Goal: Download file/media

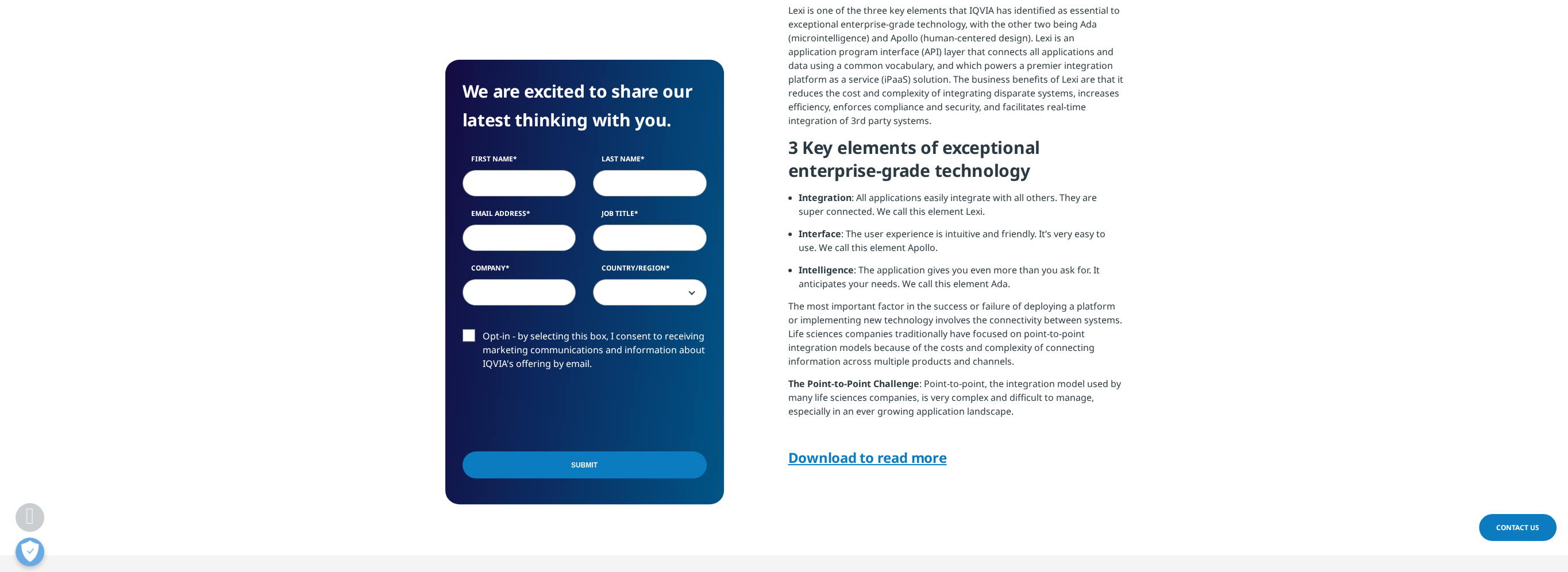
scroll to position [574, 0]
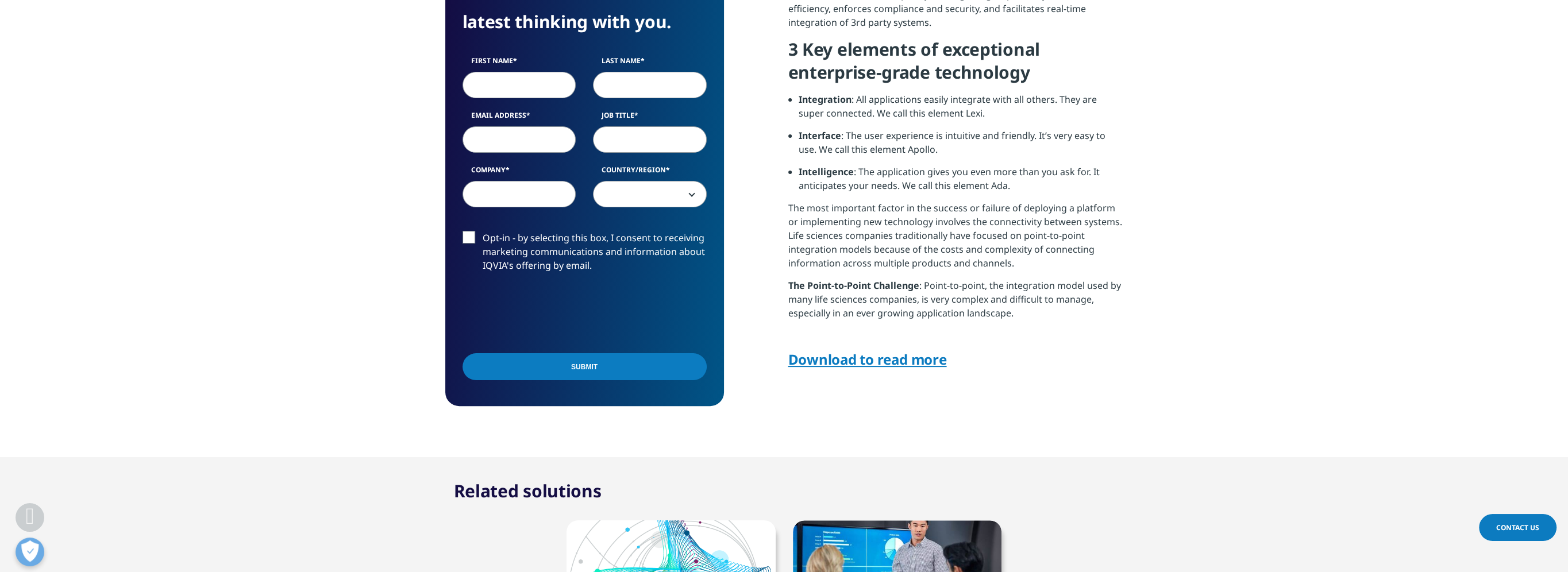
click at [927, 355] on link "Download to read more" at bounding box center [868, 359] width 159 height 19
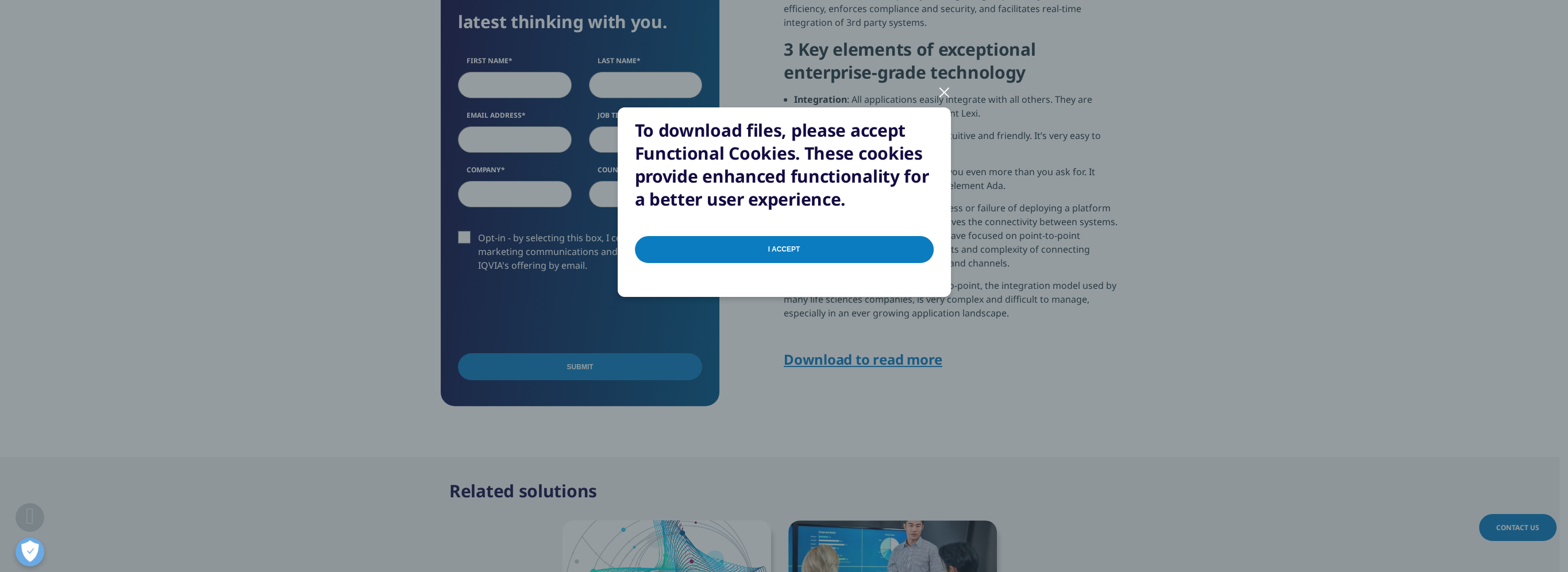
click at [807, 249] on input "I Accept" at bounding box center [784, 249] width 298 height 27
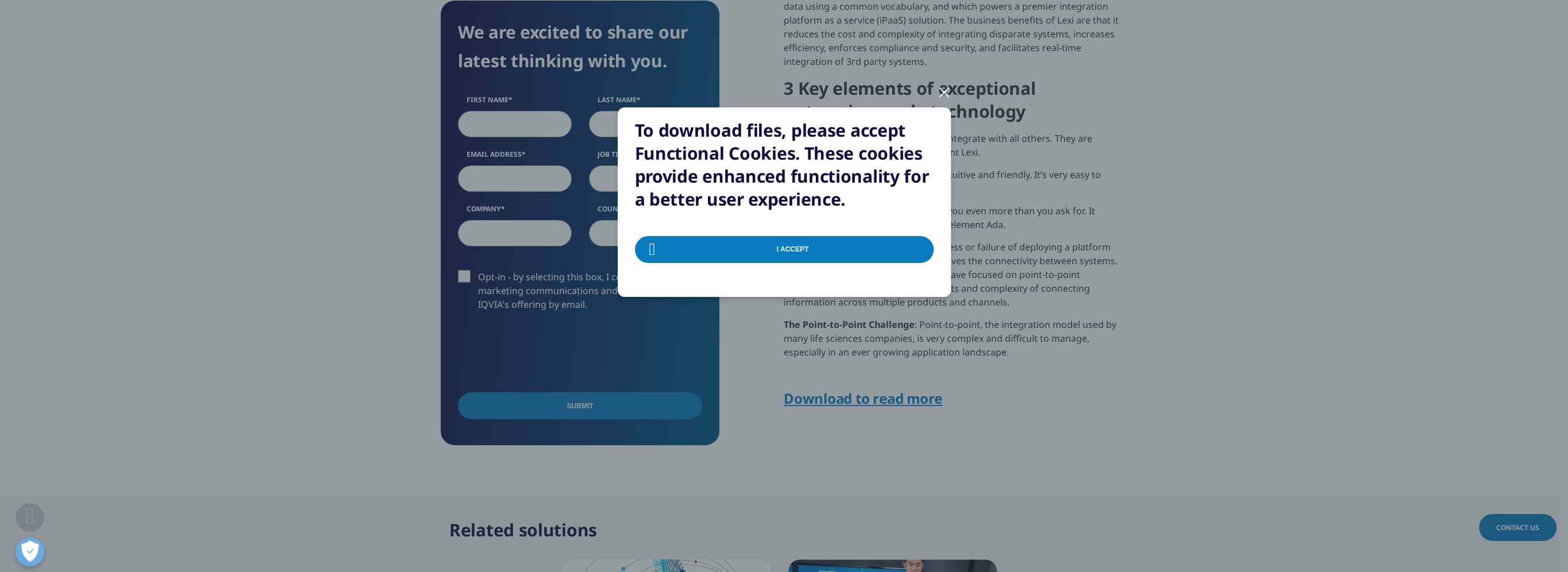
scroll to position [517, 0]
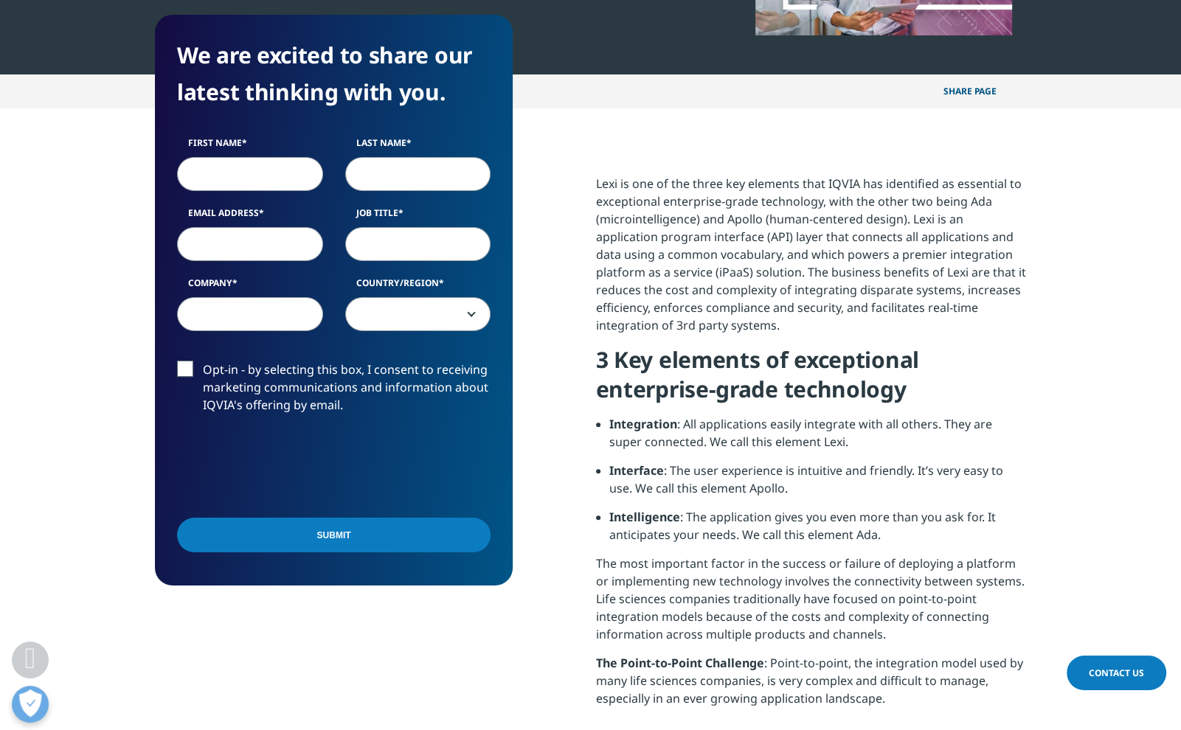
scroll to position [295, 0]
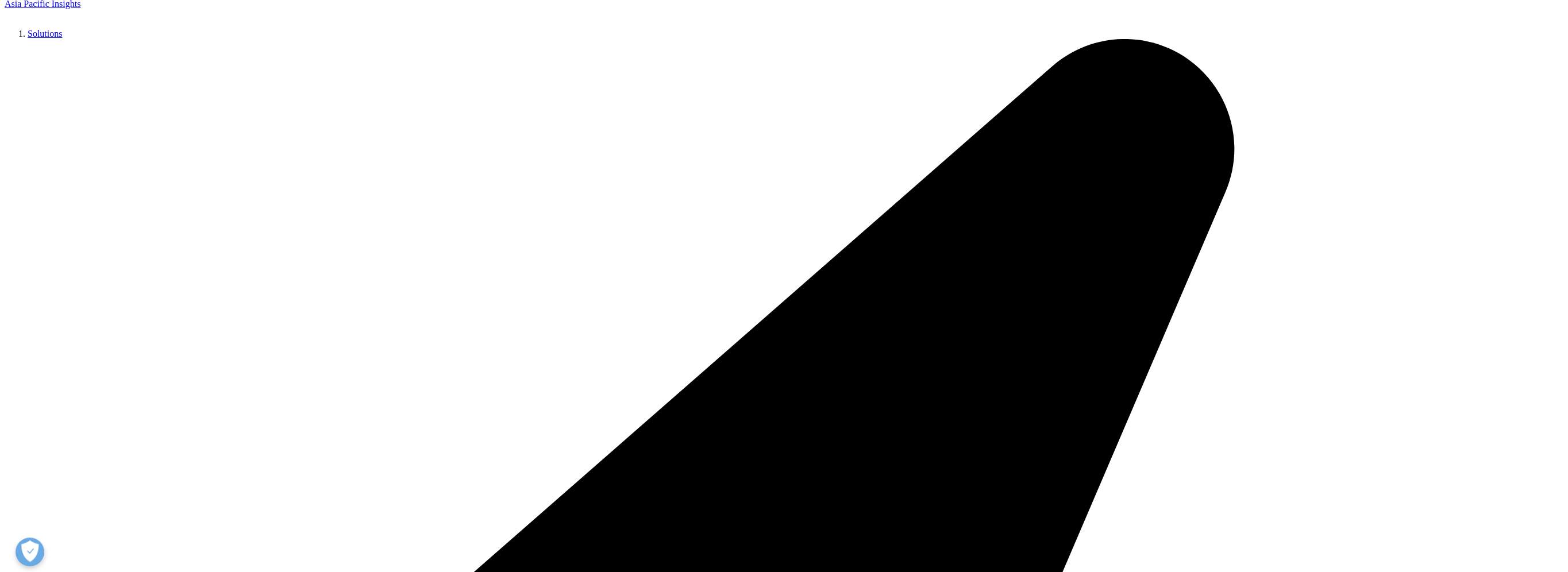
scroll to position [460, 0]
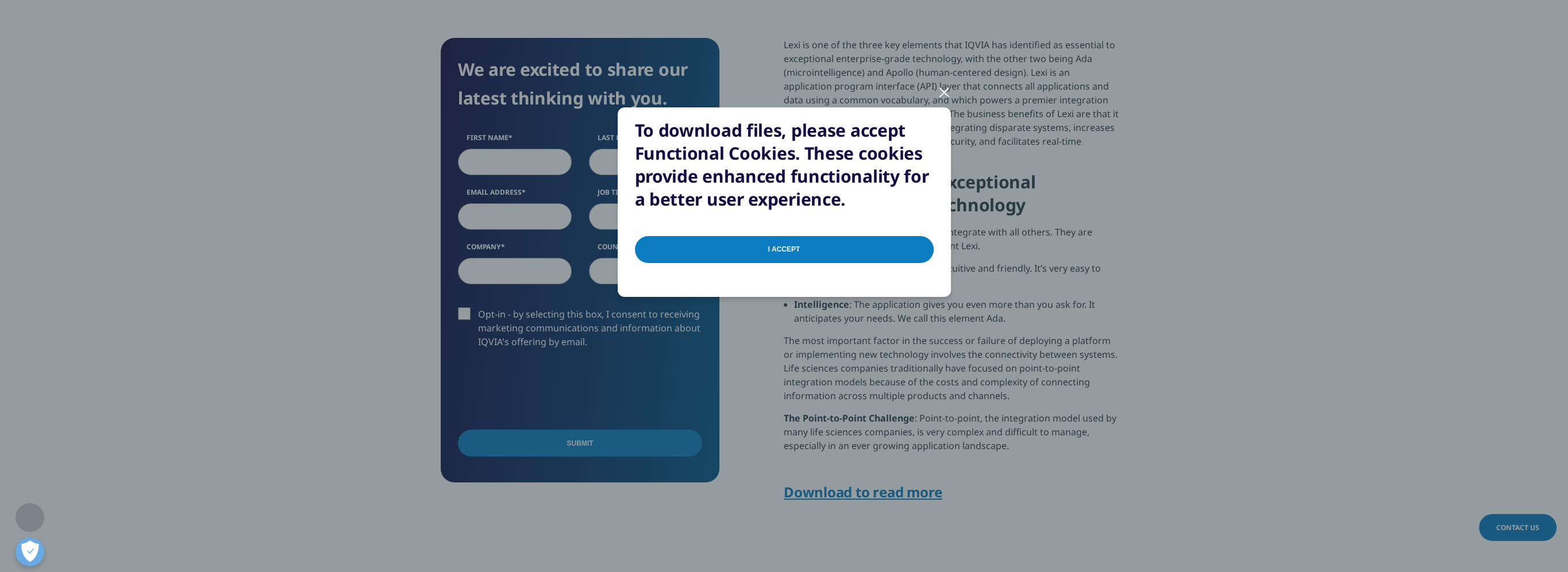
click at [853, 239] on input "I Accept" at bounding box center [784, 249] width 298 height 27
click at [661, 249] on span at bounding box center [652, 249] width 36 height 27
click at [1259, 304] on div "To download files, please accept Functional Cookies. These cookies provide enha…" at bounding box center [784, 286] width 1568 height 572
click at [942, 97] on div at bounding box center [944, 91] width 13 height 32
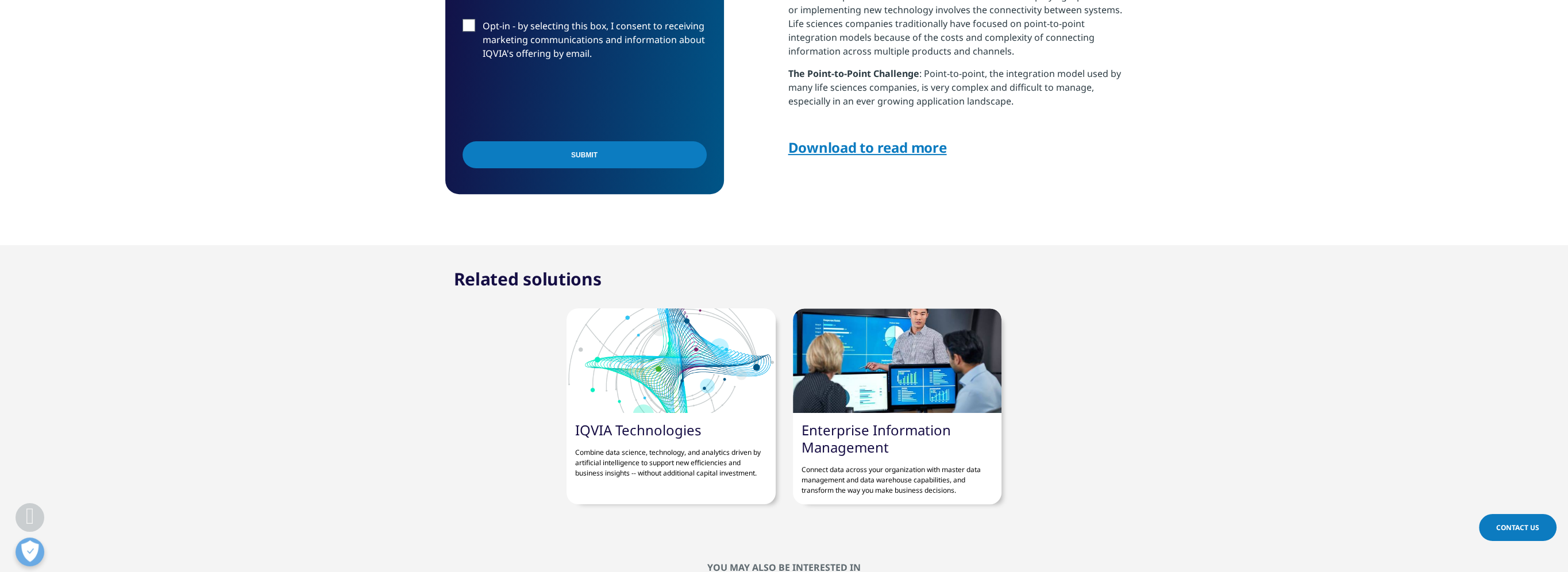
scroll to position [1004, 0]
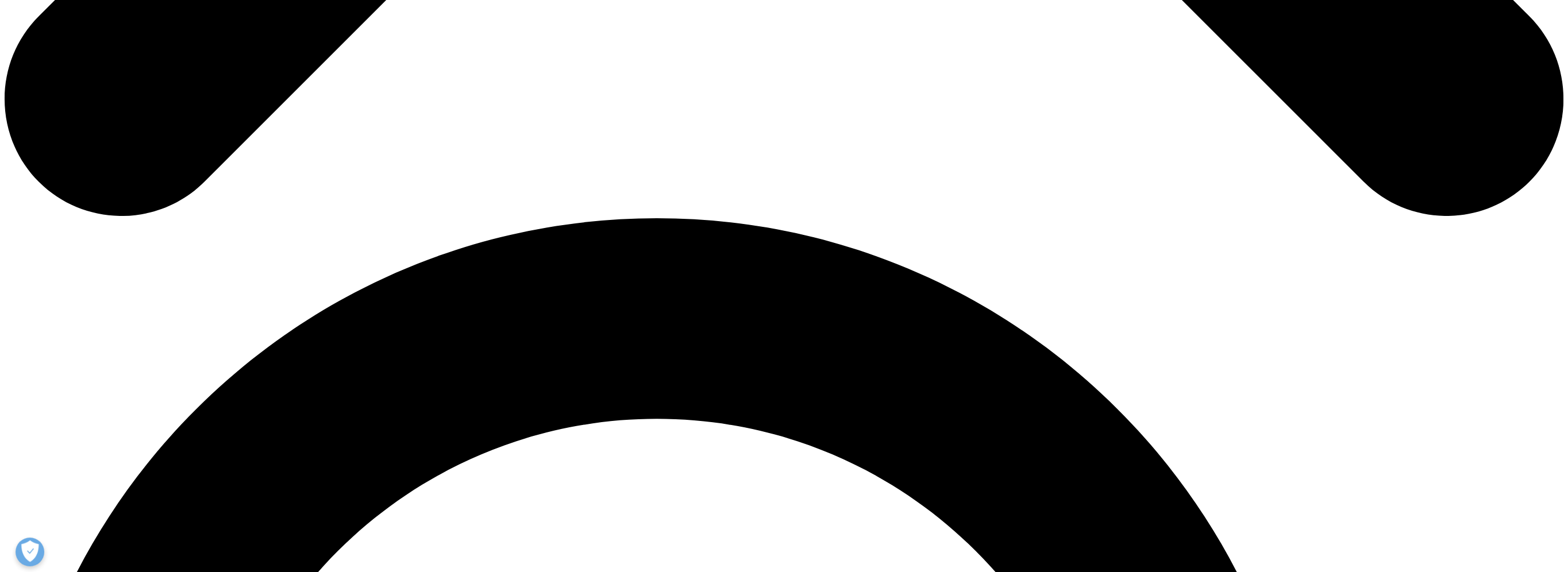
scroll to position [1388, 0]
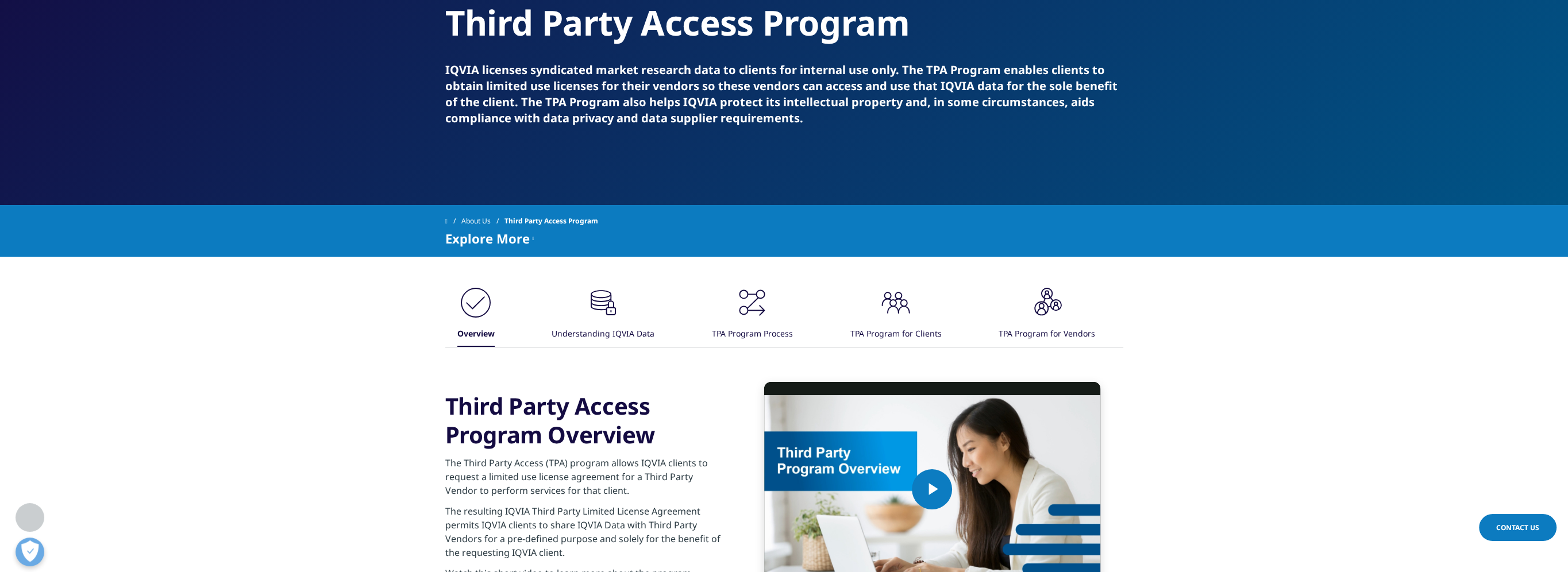
scroll to position [230, 0]
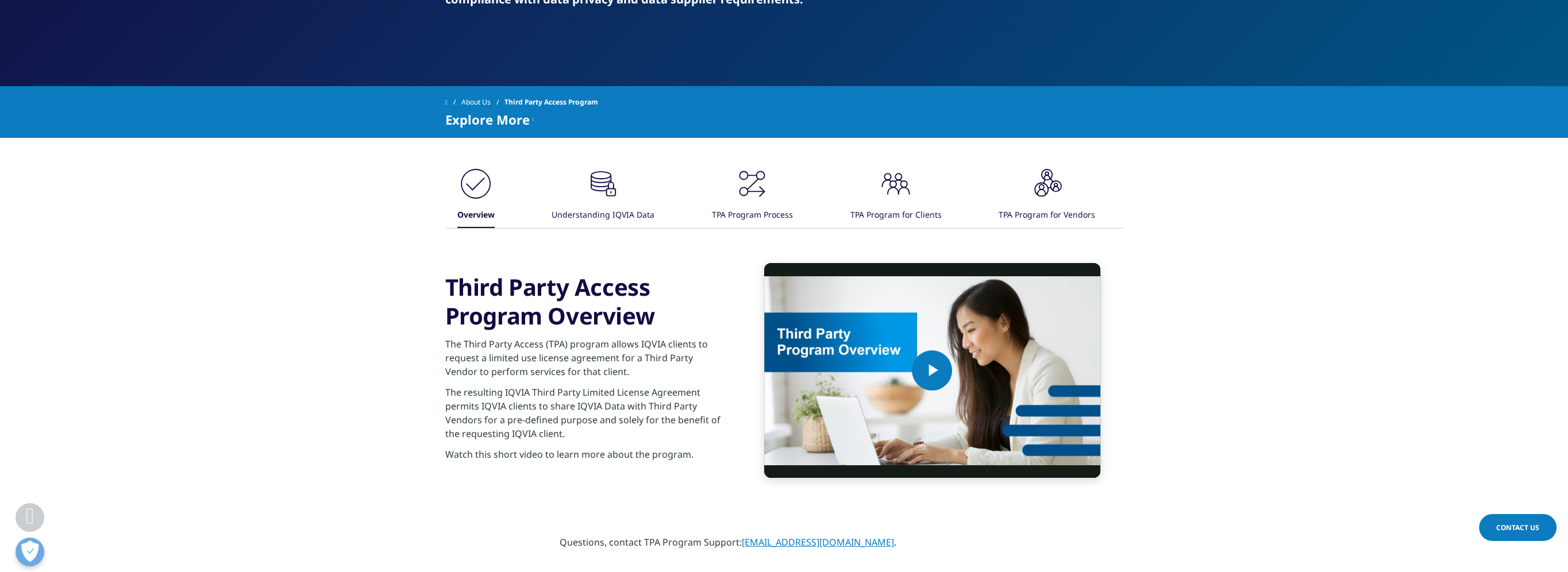
click at [623, 208] on div "Understanding IQVIA Data" at bounding box center [603, 216] width 103 height 25
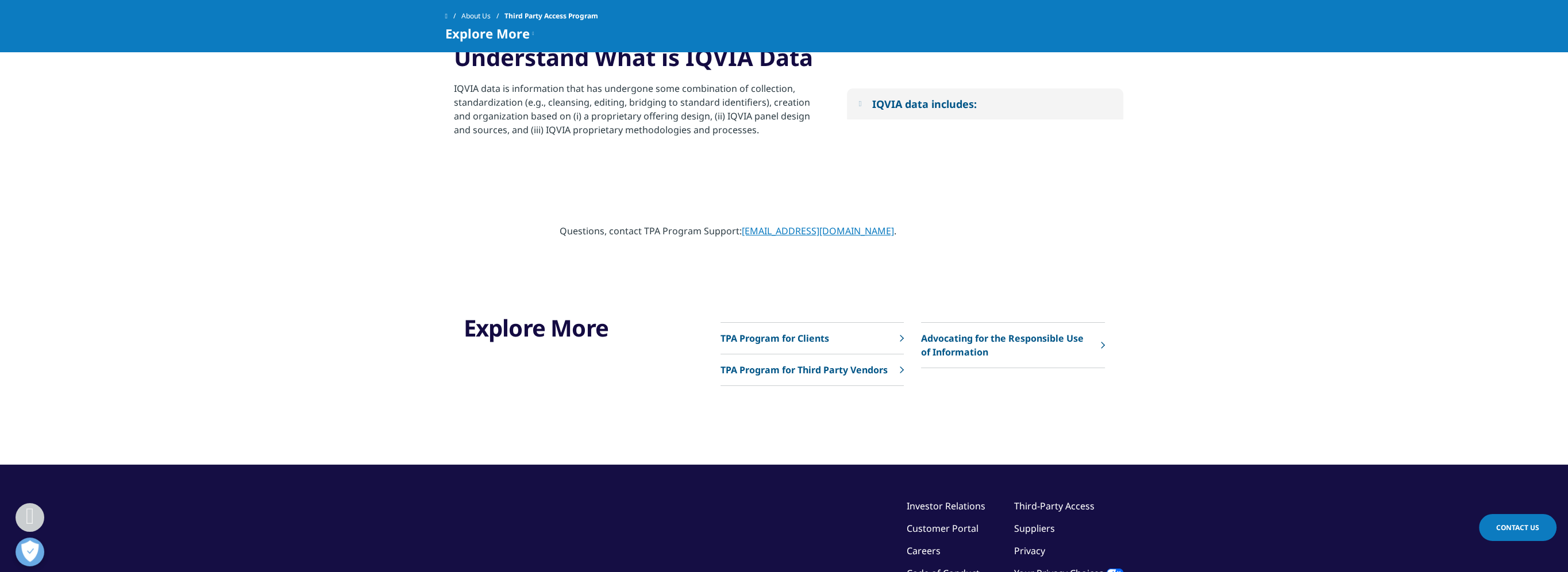
scroll to position [402, 0]
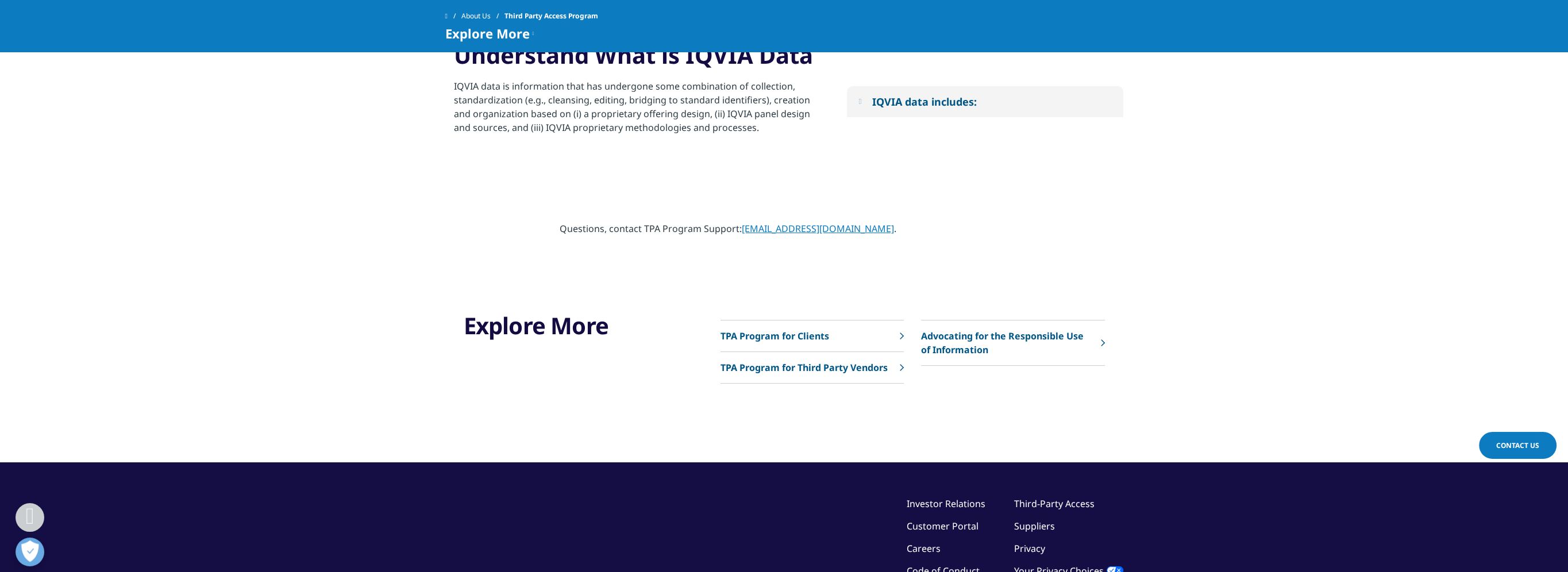
click at [862, 106] on button "IQVIA data includes:" at bounding box center [985, 102] width 277 height 31
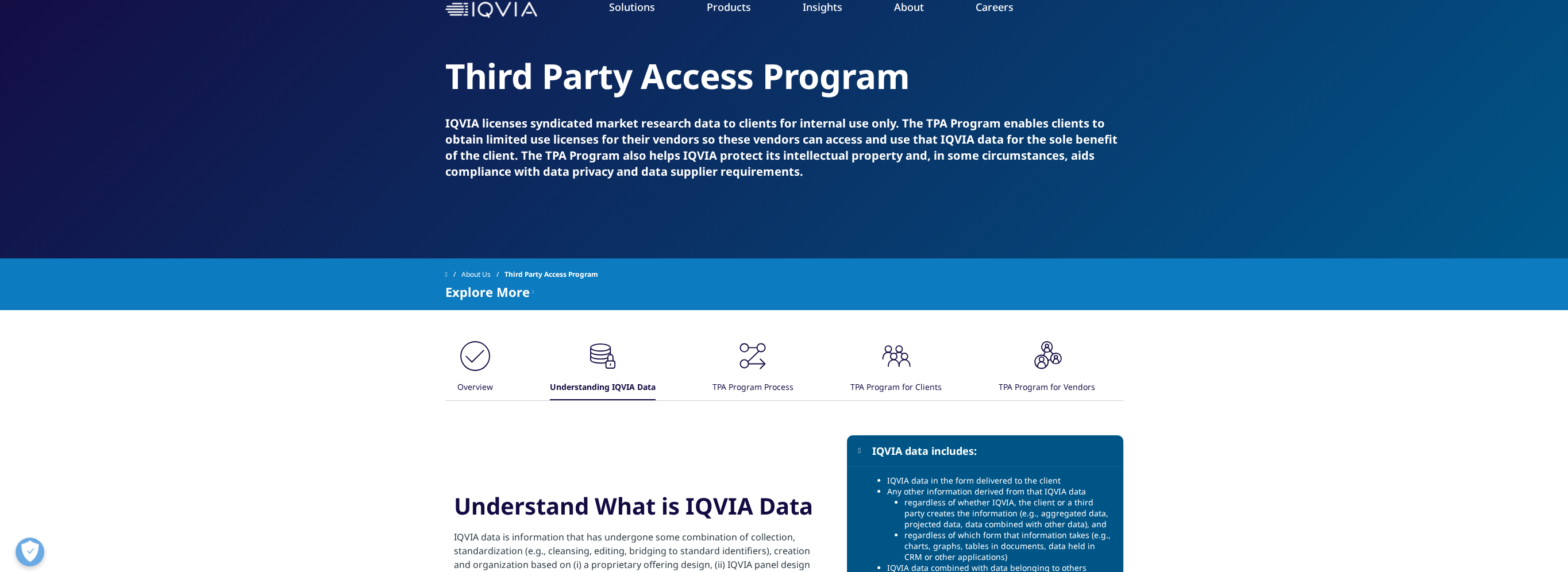
scroll to position [58, 0]
